Goal: Information Seeking & Learning: Understand process/instructions

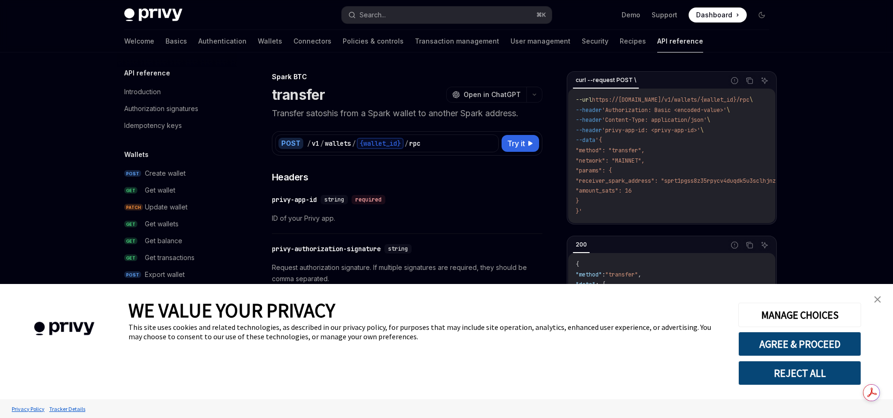
click at [875, 299] on img "close banner" at bounding box center [877, 299] width 7 height 7
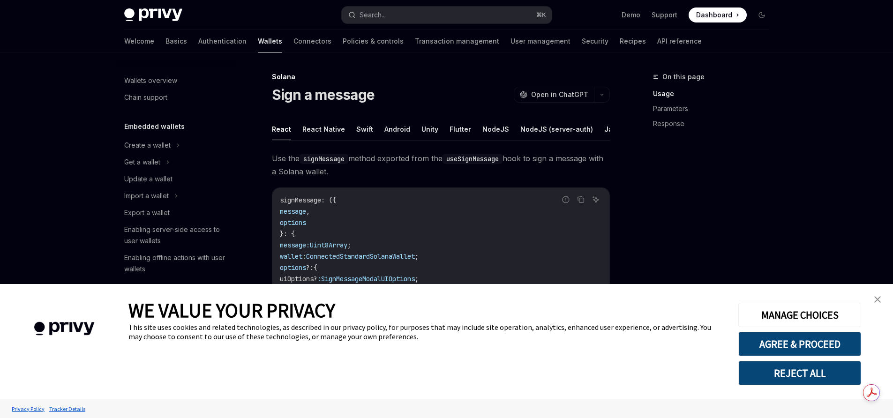
click at [879, 299] on img "close banner" at bounding box center [877, 299] width 7 height 7
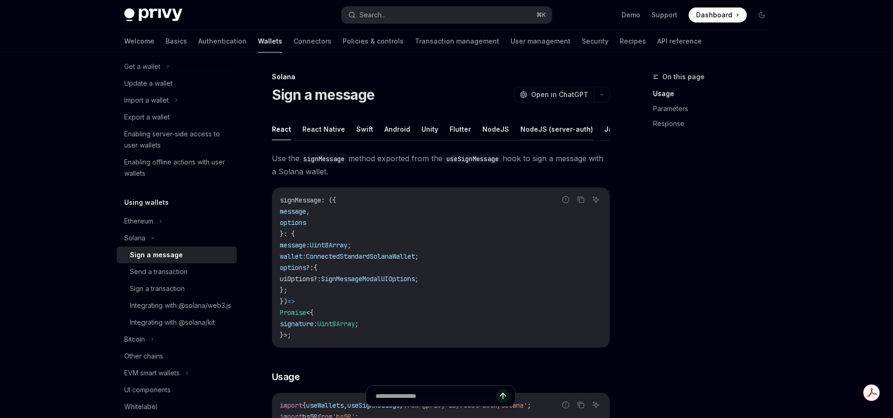
click at [544, 127] on button "NodeJS (server-auth)" at bounding box center [556, 129] width 73 height 22
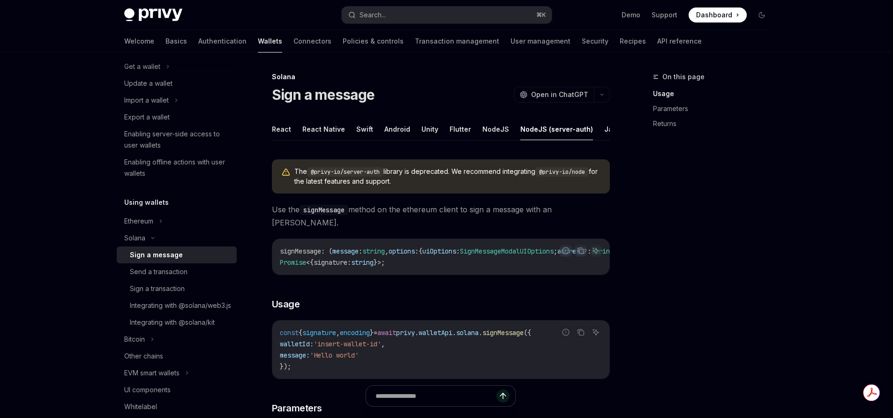
scroll to position [0, 38]
click at [594, 135] on button "REST API" at bounding box center [608, 129] width 30 height 22
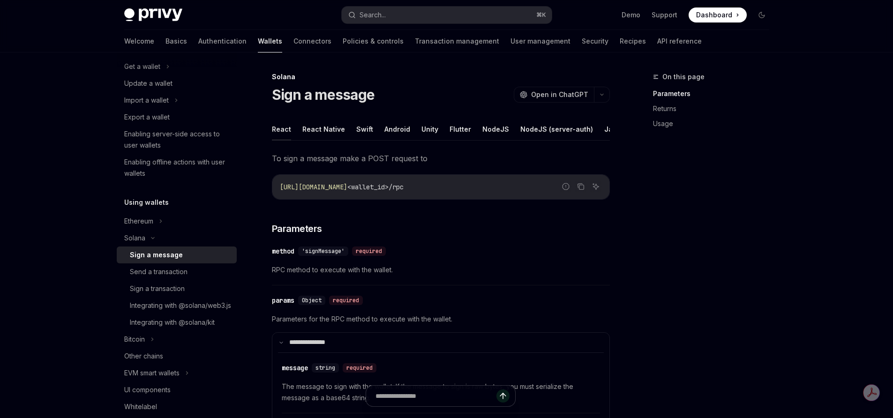
click at [277, 126] on button "React" at bounding box center [281, 129] width 19 height 22
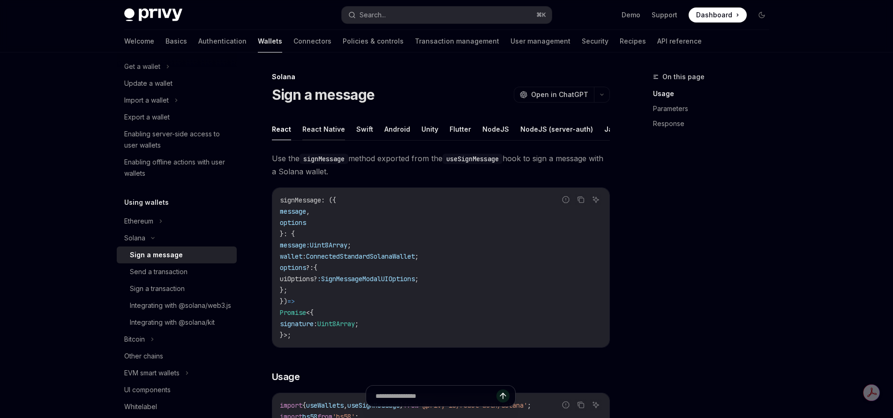
click at [319, 132] on button "React Native" at bounding box center [323, 129] width 43 height 22
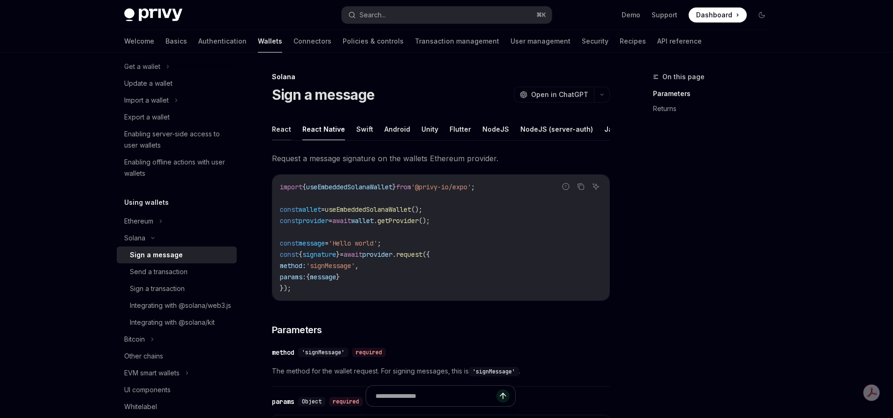
click at [285, 129] on button "React" at bounding box center [281, 129] width 19 height 22
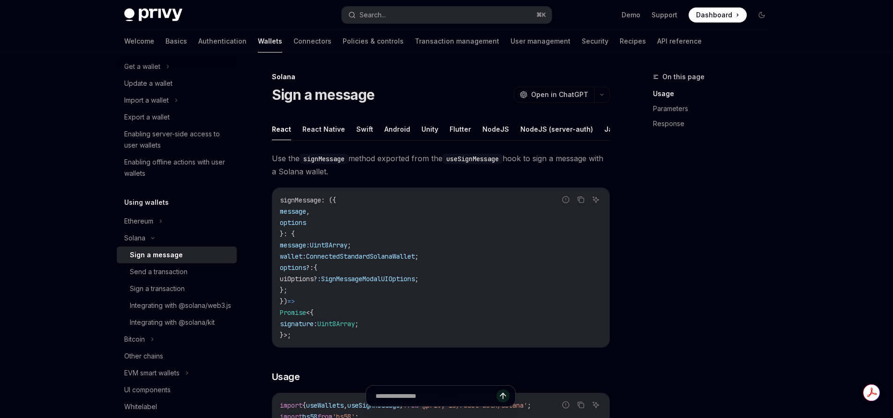
click at [142, 257] on div "Sign a message" at bounding box center [156, 254] width 53 height 11
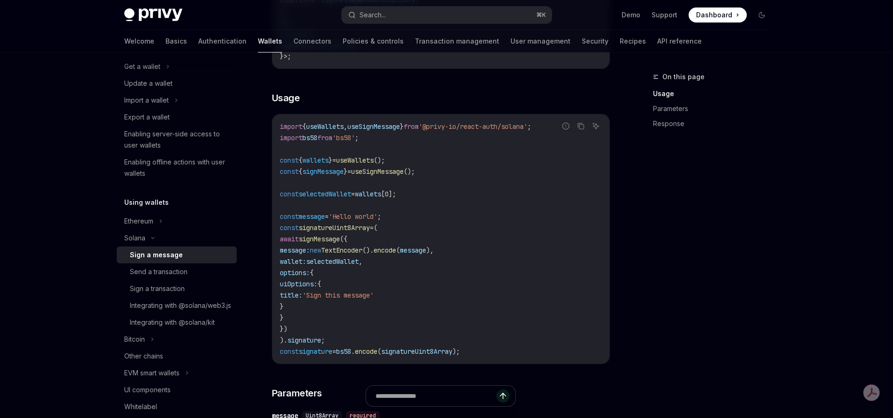
scroll to position [281, 0]
click at [554, 287] on code "import { useWallets , useSignMessage } from '@privy-io/react-auth/solana' ; imp…" at bounding box center [441, 237] width 322 height 236
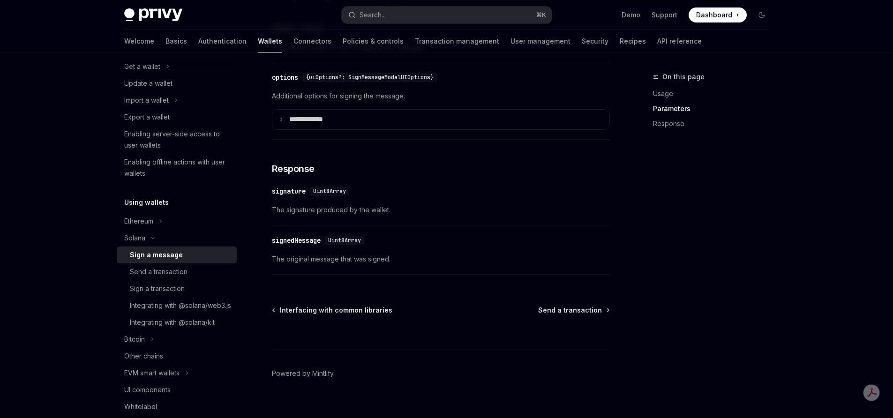
scroll to position [735, 0]
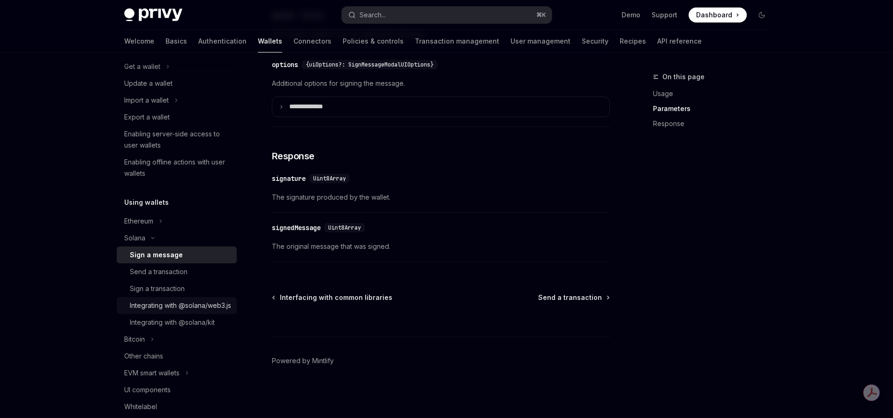
click at [174, 308] on div "Integrating with @solana/web3.js" at bounding box center [180, 305] width 101 height 11
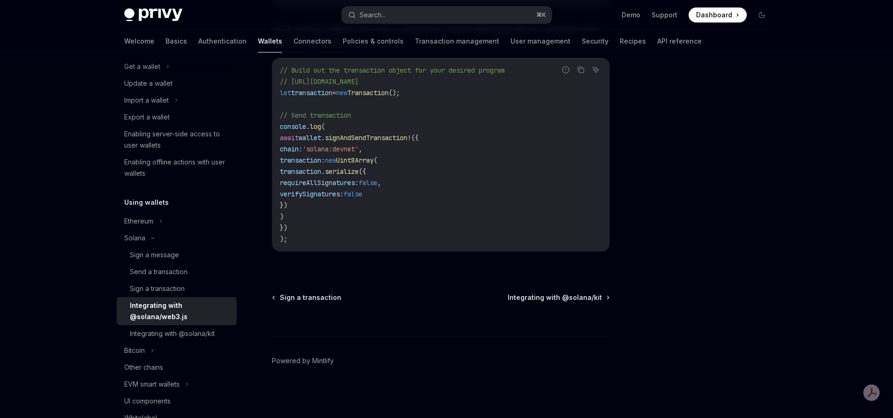
scroll to position [288, 0]
click at [144, 288] on div "Sign a transaction" at bounding box center [157, 288] width 55 height 11
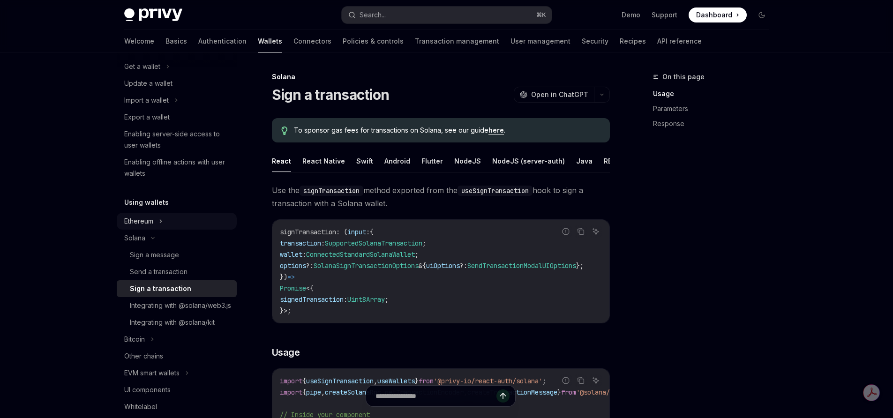
click at [158, 216] on div "Ethereum" at bounding box center [177, 221] width 120 height 17
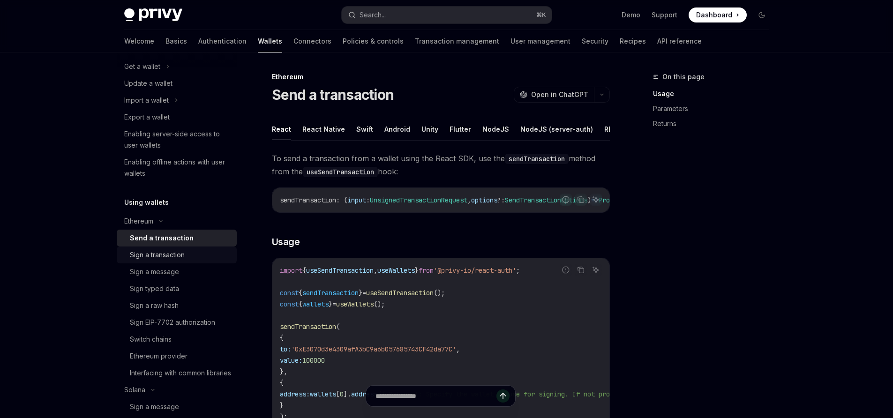
click at [182, 256] on div "Sign a transaction" at bounding box center [157, 254] width 55 height 11
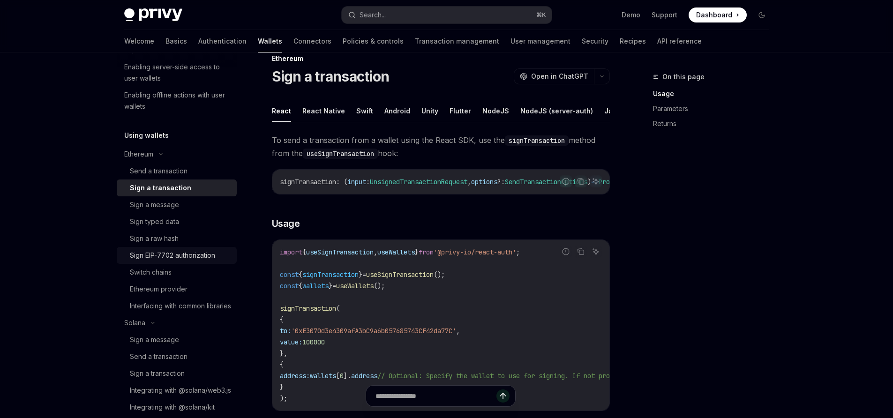
scroll to position [168, 0]
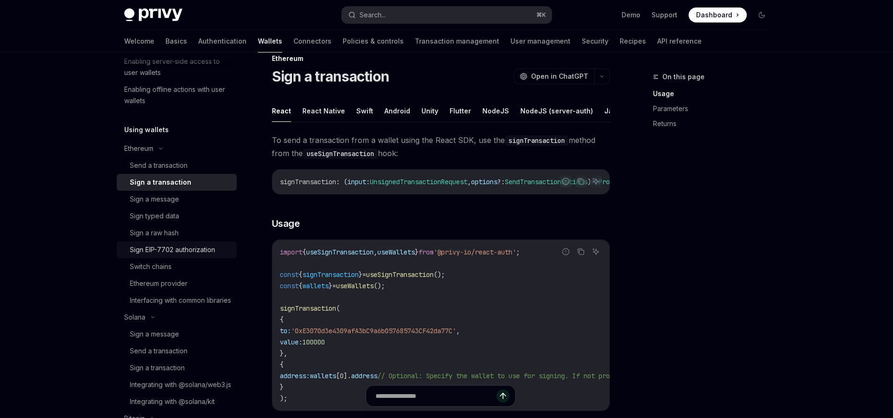
click at [172, 246] on div "Sign EIP-7702 authorization" at bounding box center [172, 249] width 85 height 11
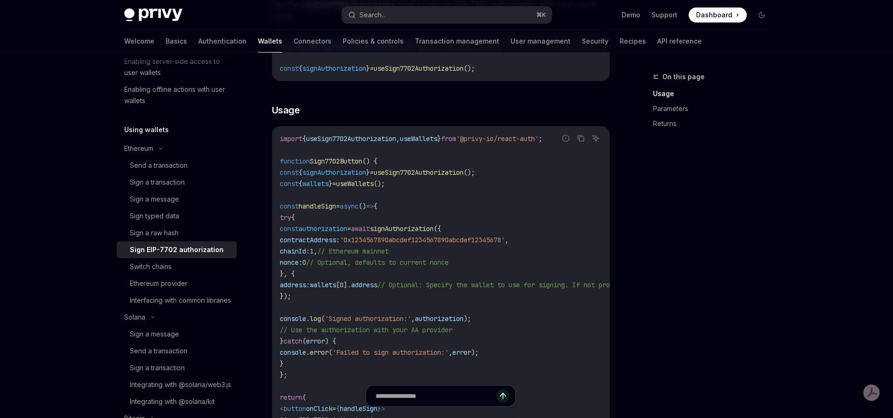
scroll to position [286, 0]
click at [159, 282] on div "Ethereum provider" at bounding box center [159, 283] width 58 height 11
type textarea "*"
